Goal: Information Seeking & Learning: Find specific page/section

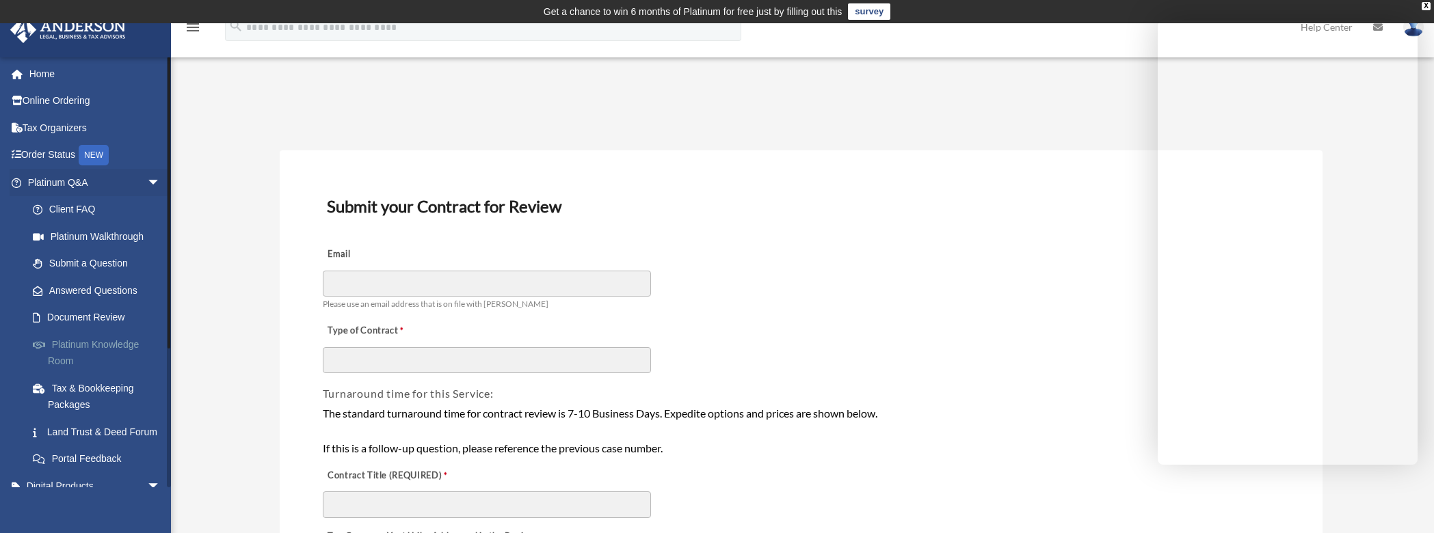
click at [68, 345] on link "Platinum Knowledge Room" at bounding box center [100, 353] width 162 height 44
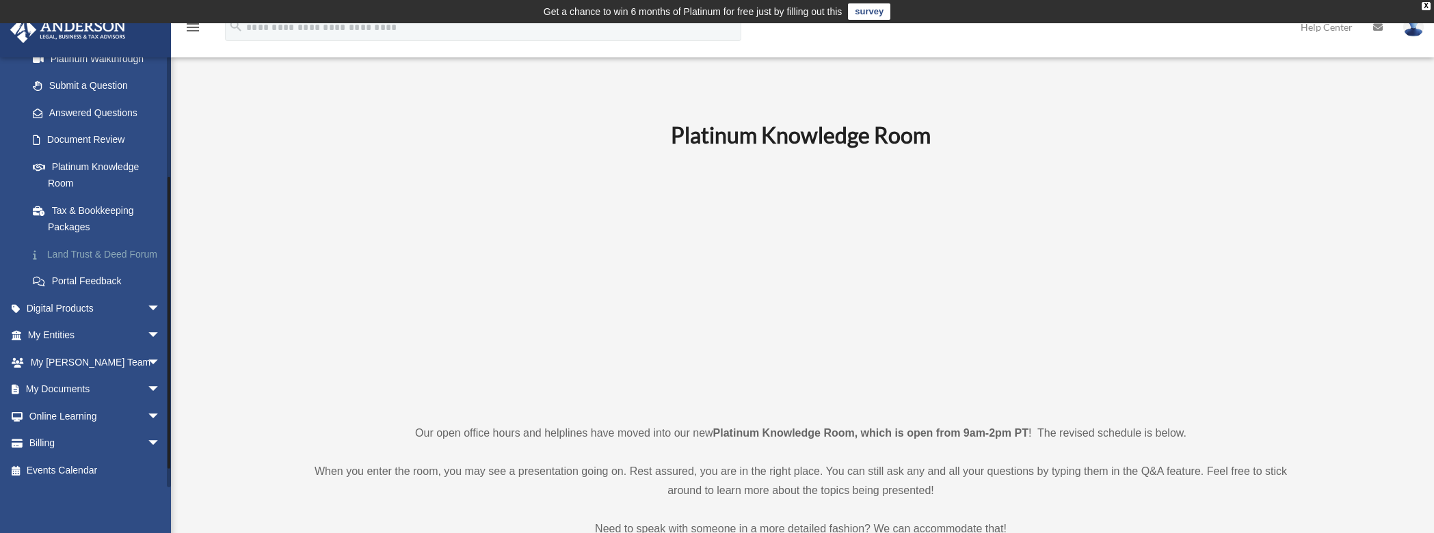
scroll to position [194, 0]
click at [59, 386] on link "My Documents arrow_drop_down" at bounding box center [96, 389] width 172 height 27
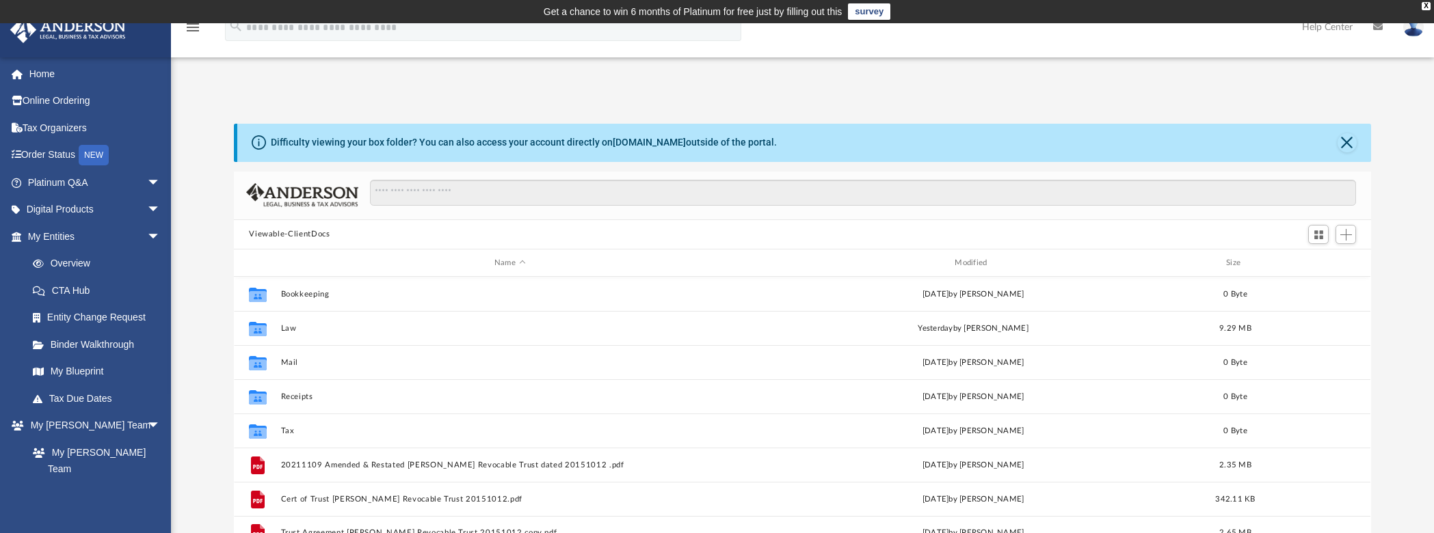
scroll to position [300, 1126]
click at [31, 180] on link "Platinum Q&A arrow_drop_down" at bounding box center [96, 182] width 172 height 27
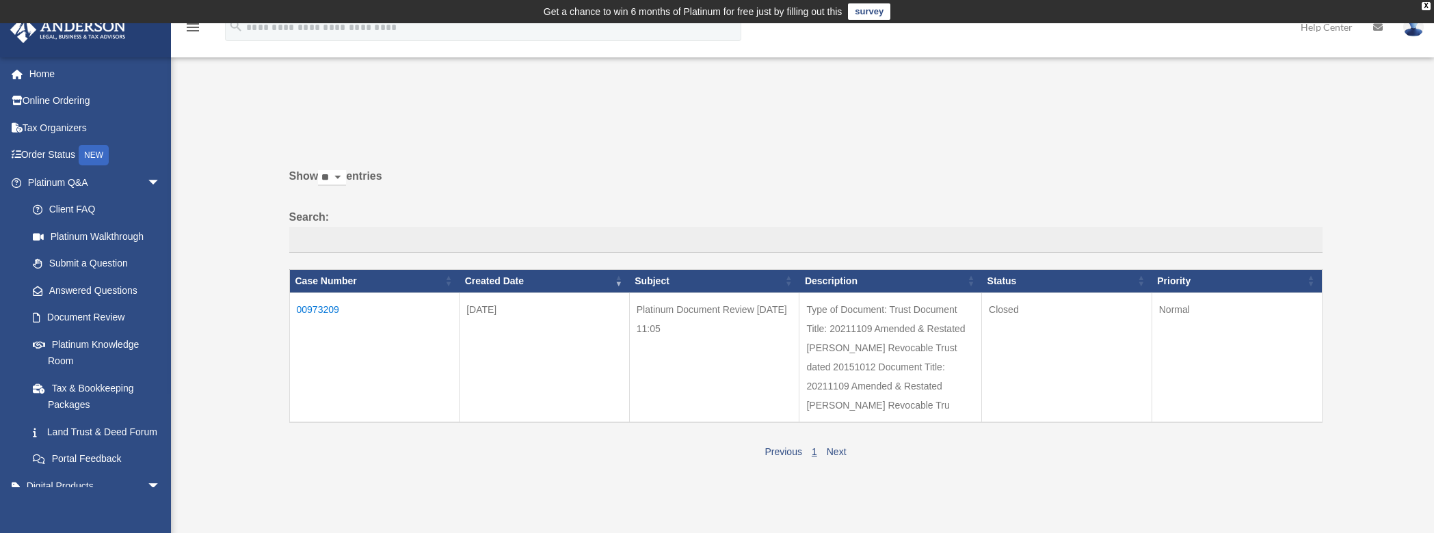
click at [239, 30] on icon "search" at bounding box center [235, 25] width 15 height 15
click at [1427, 7] on div "X" at bounding box center [1426, 6] width 9 height 8
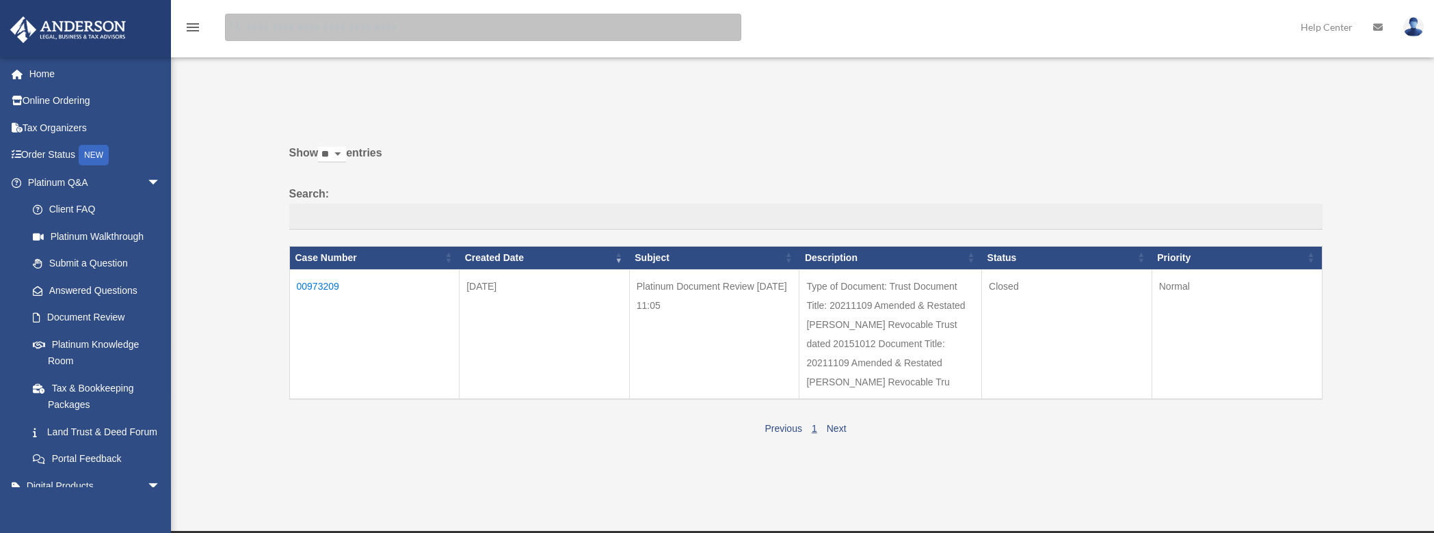
click at [248, 24] on input "search" at bounding box center [483, 27] width 516 height 27
type input "******"
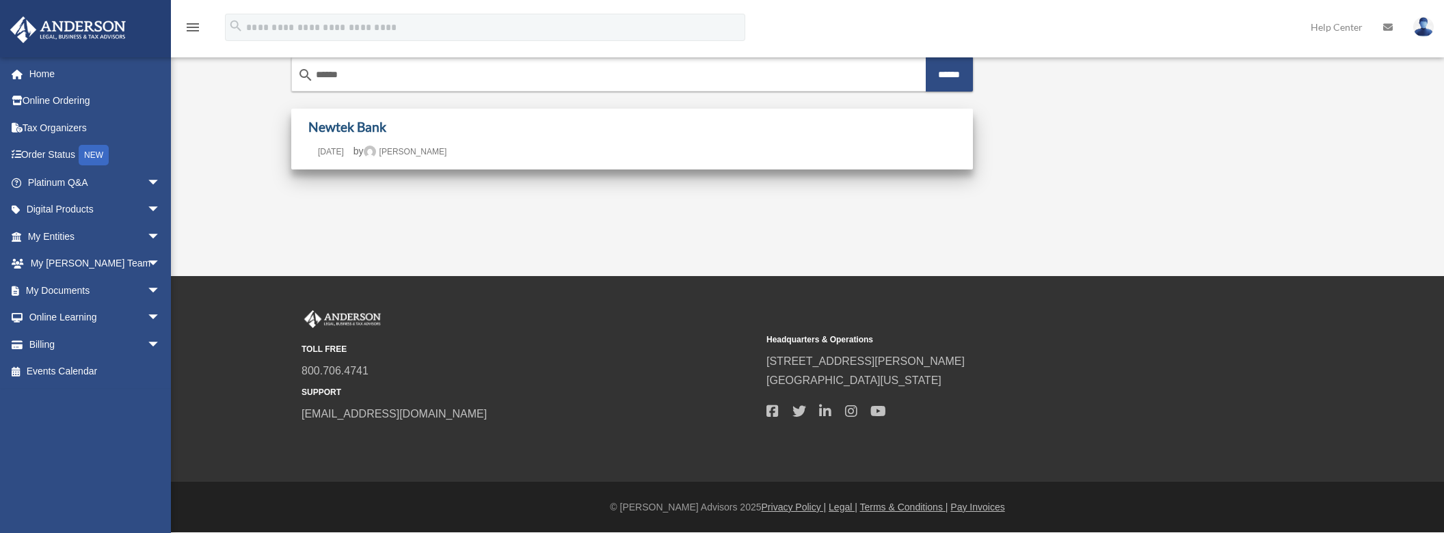
click at [362, 125] on link "Newtek Bank" at bounding box center [347, 127] width 78 height 16
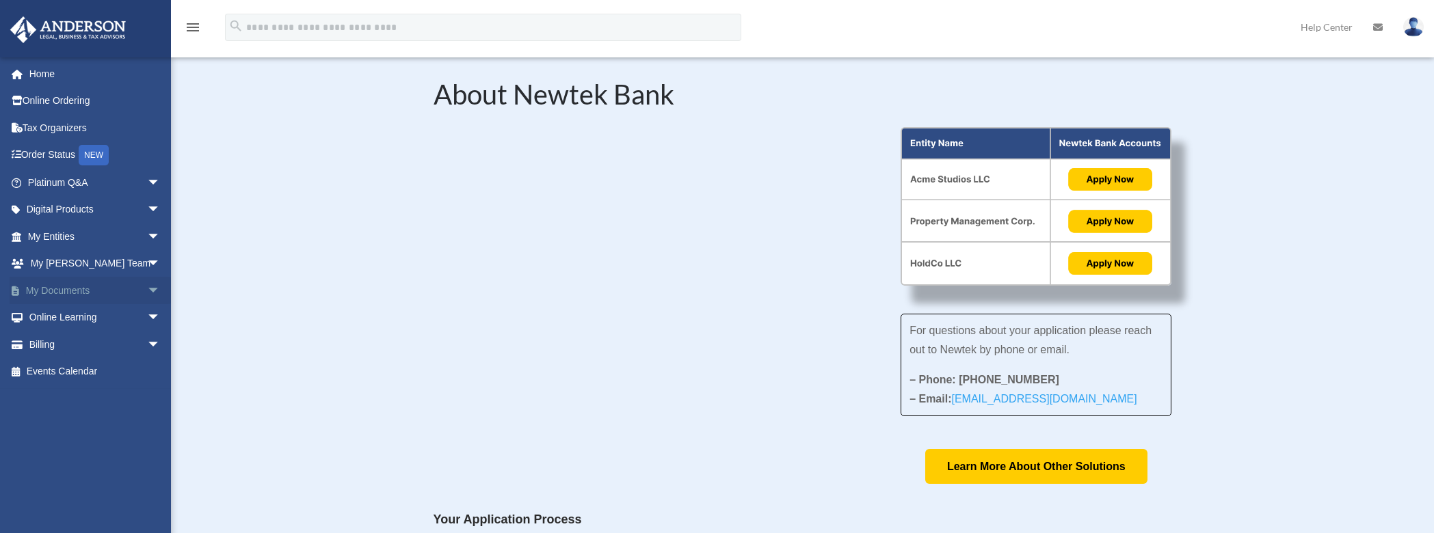
click at [53, 289] on link "My Documents arrow_drop_down" at bounding box center [96, 290] width 172 height 27
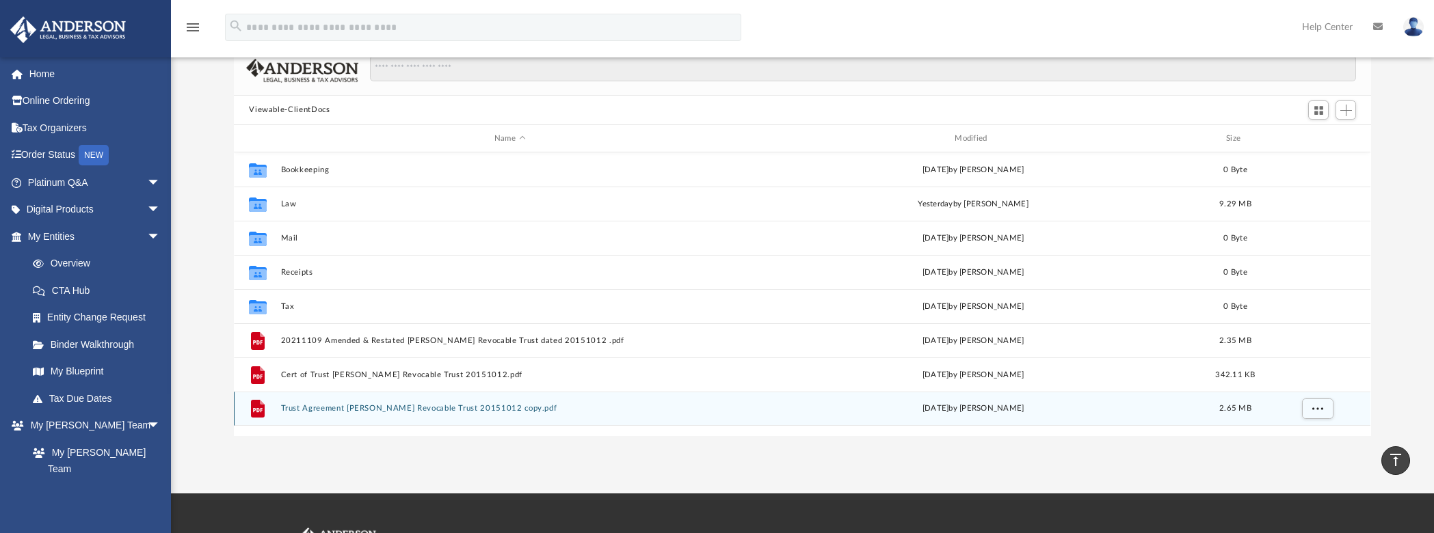
scroll to position [89, 0]
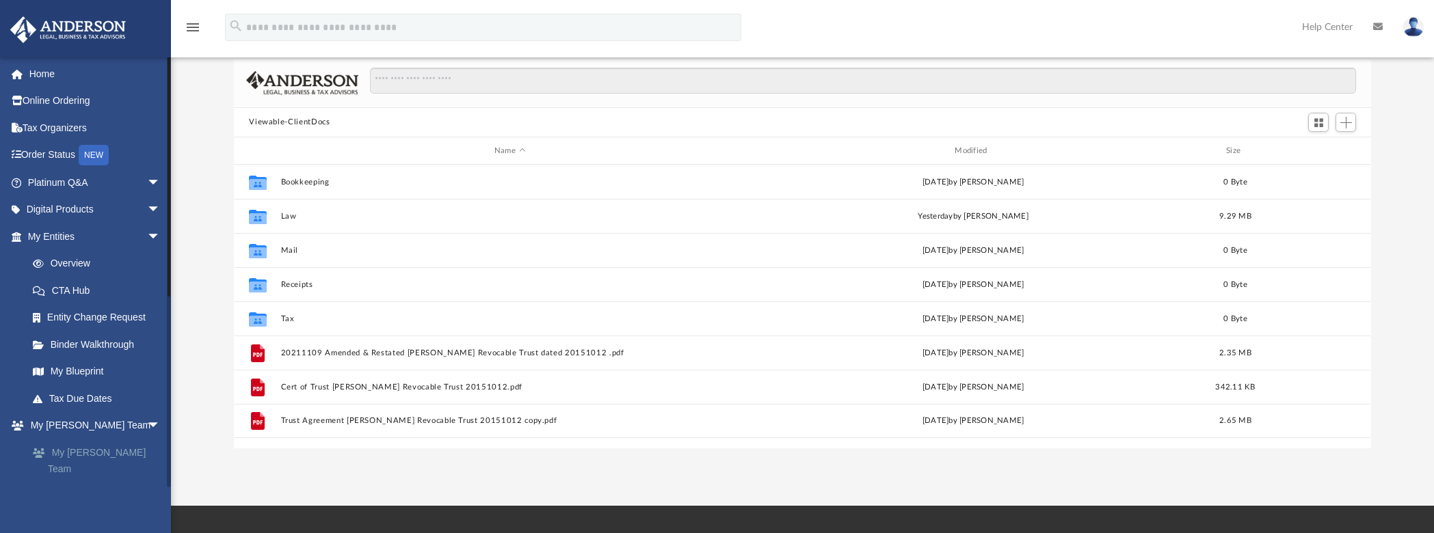
click at [77, 450] on link "My [PERSON_NAME] Team" at bounding box center [100, 461] width 162 height 44
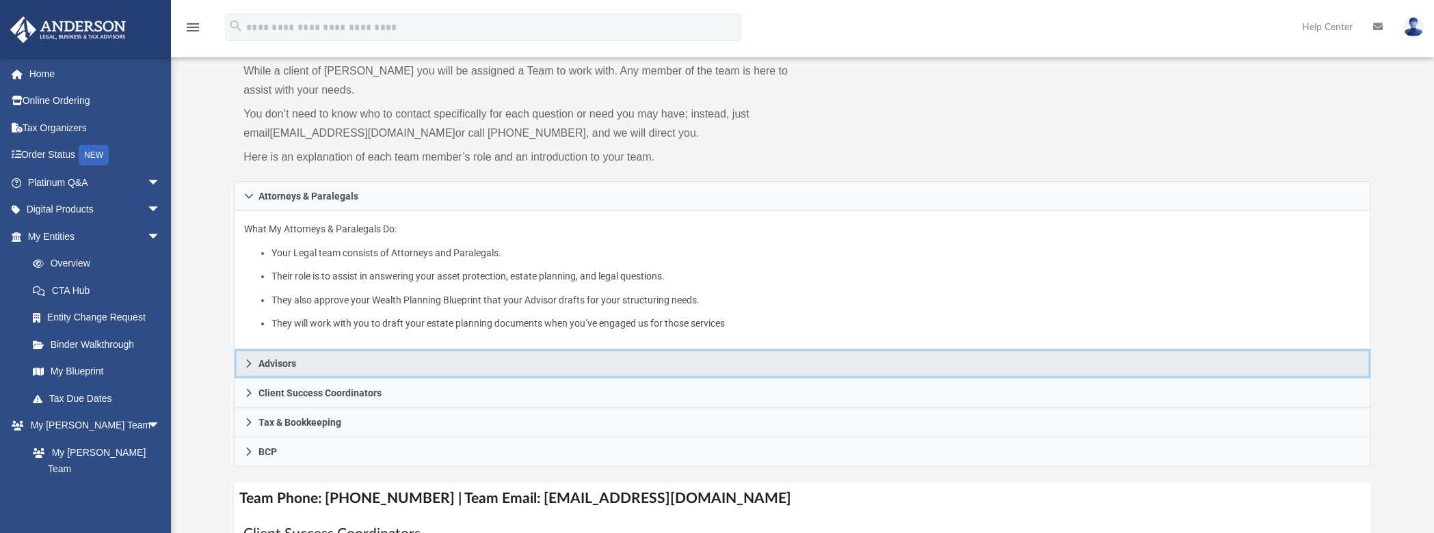
click at [254, 361] on link "Advisors" at bounding box center [802, 363] width 1137 height 29
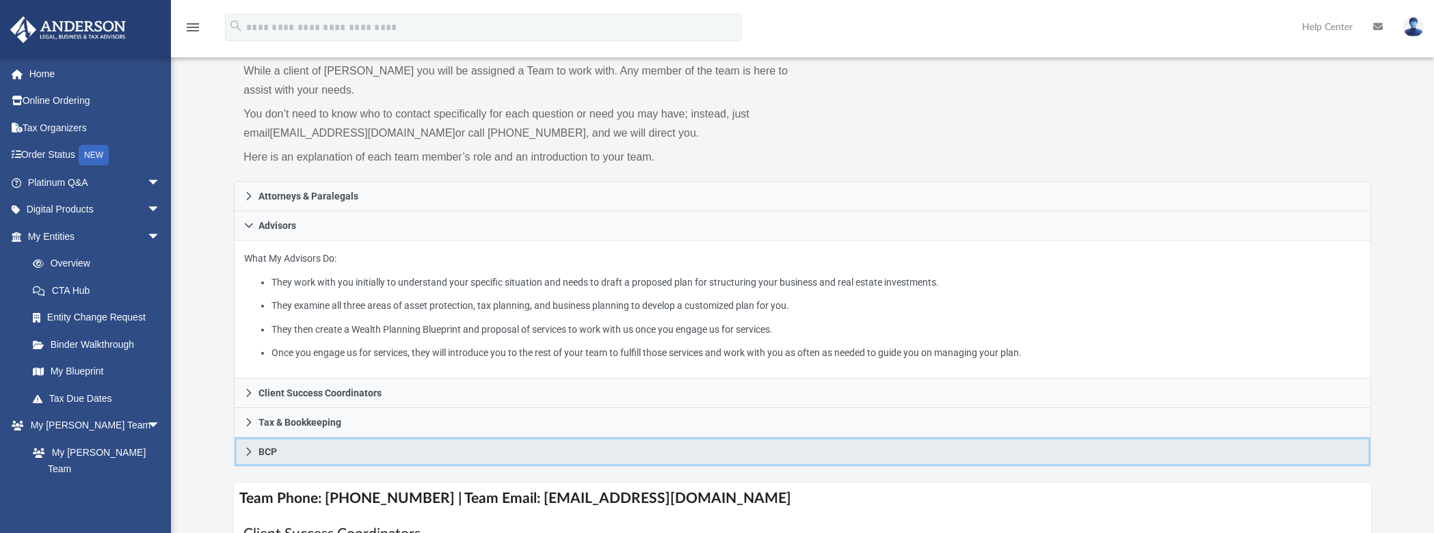
click at [407, 441] on link "BCP" at bounding box center [802, 452] width 1137 height 29
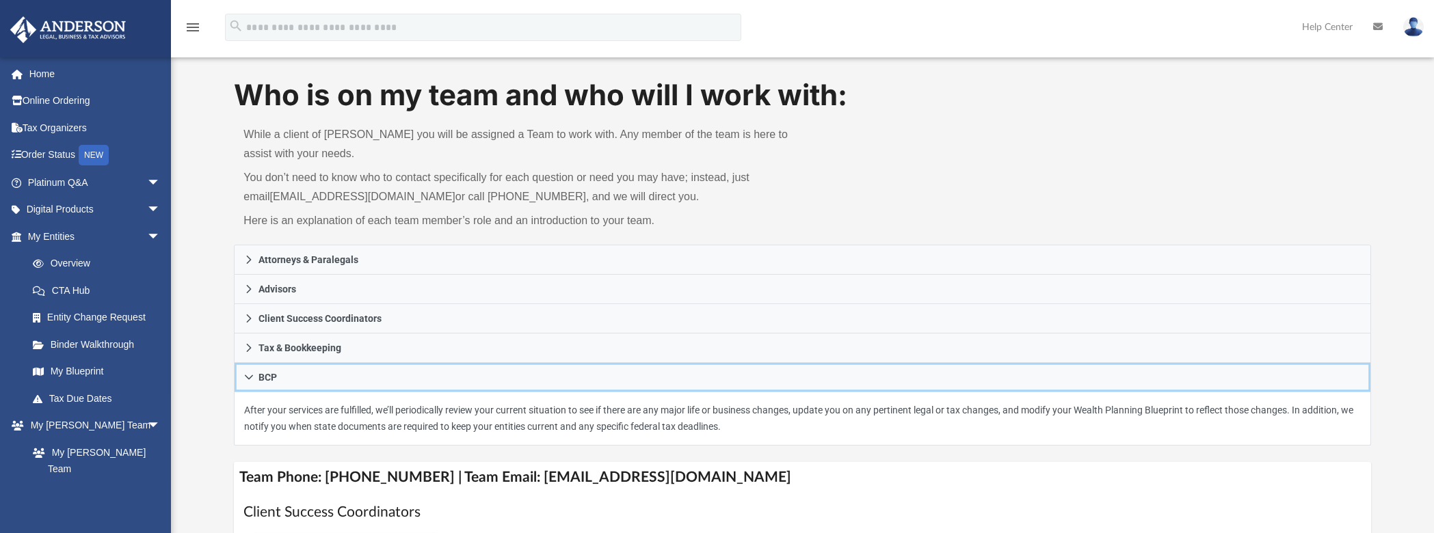
scroll to position [32, 0]
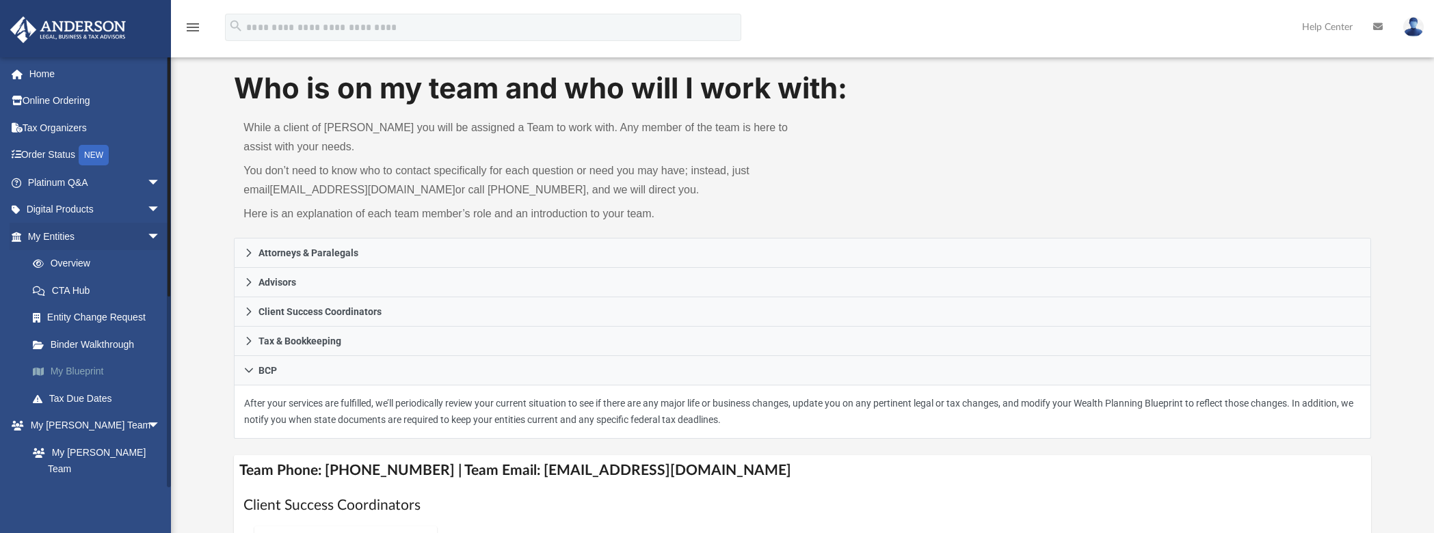
click at [56, 375] on link "My Blueprint" at bounding box center [100, 371] width 162 height 27
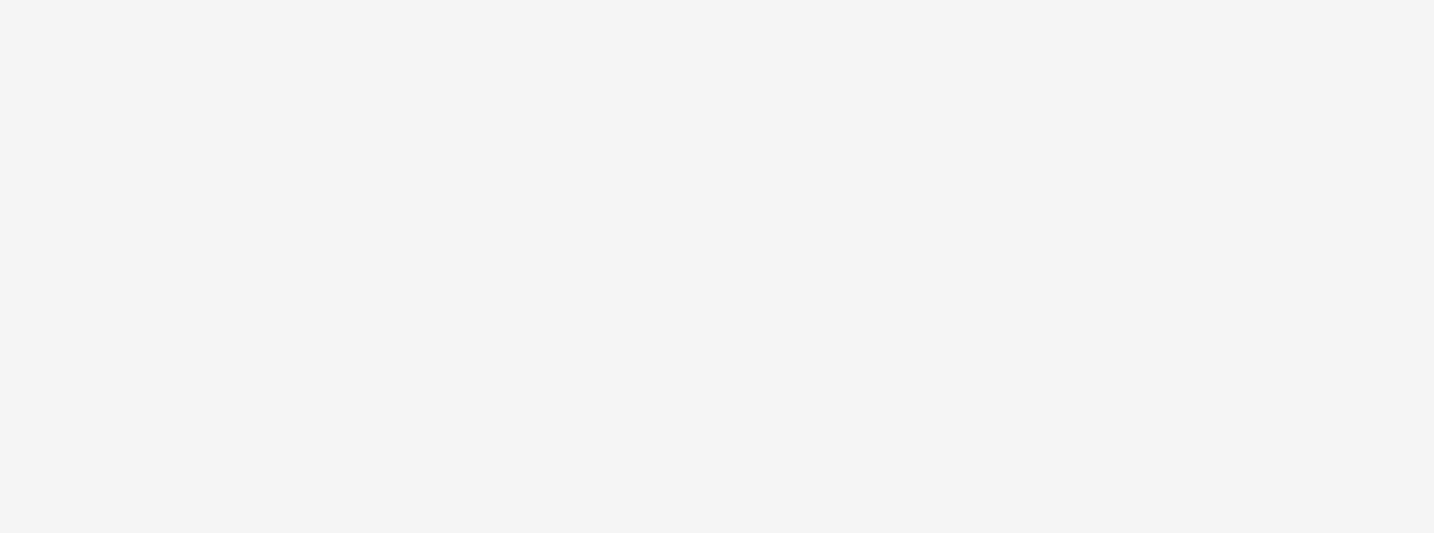
scroll to position [37, 0]
